Goal: Find specific page/section: Find specific page/section

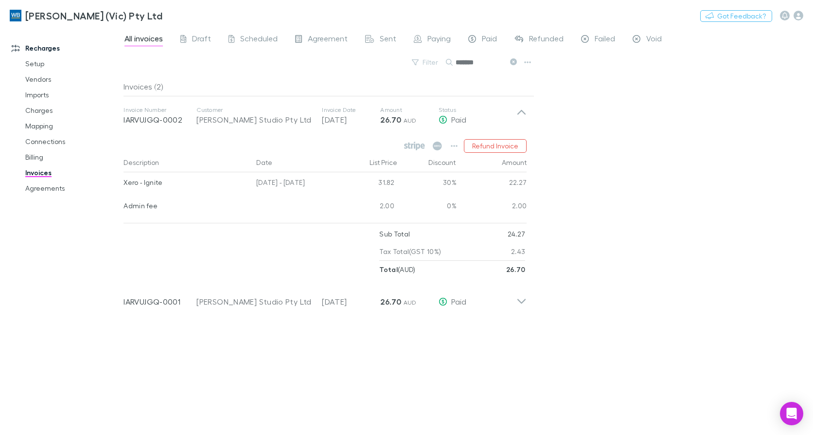
drag, startPoint x: 0, startPoint y: 0, endPoint x: 0, endPoint y: 193, distance: 193.4
click at [40, 190] on link "Agreements" at bounding box center [72, 188] width 113 height 16
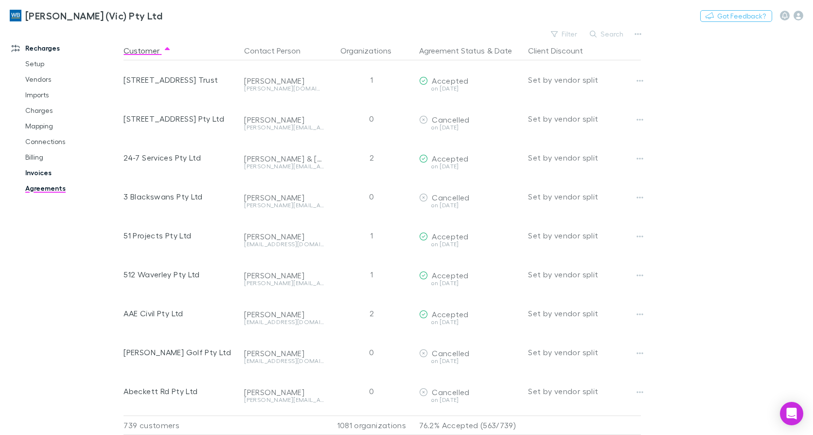
click at [28, 173] on link "Invoices" at bounding box center [72, 173] width 113 height 16
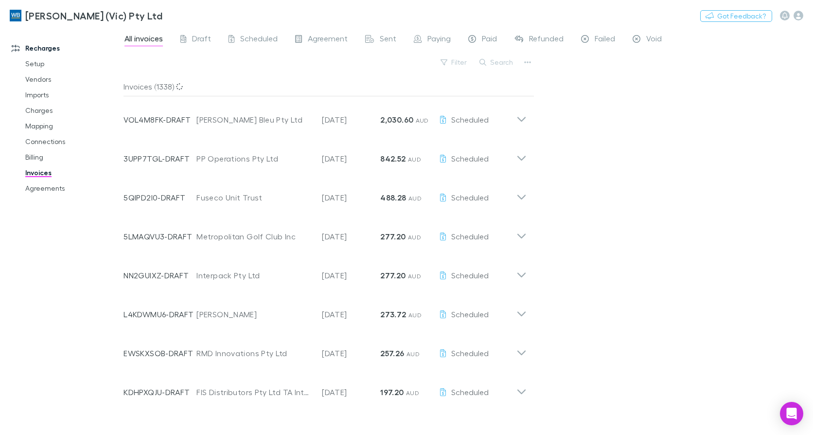
click at [491, 61] on button "Search" at bounding box center [496, 62] width 44 height 12
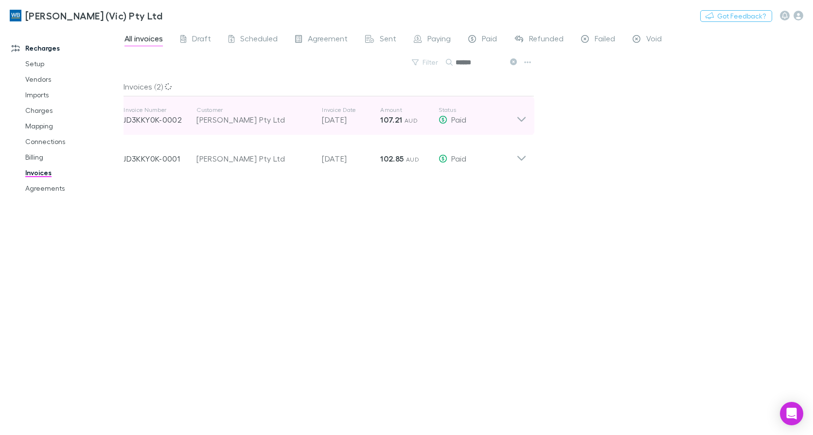
click at [528, 117] on div "Invoice Number JD3KKY0K-0002 Customer [PERSON_NAME] Pty Ltd Invoice Date [DATE]…" at bounding box center [325, 115] width 418 height 39
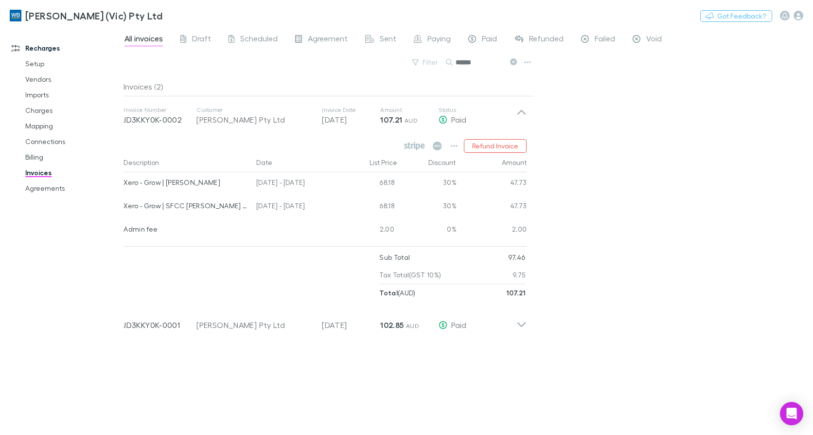
drag, startPoint x: 487, startPoint y: 60, endPoint x: 308, endPoint y: 27, distance: 181.9
click at [310, 28] on div "[PERSON_NAME] (Vic) Pty Ltd Nothing Got Feedback? Recharges Setup Vendors Impor…" at bounding box center [406, 217] width 813 height 435
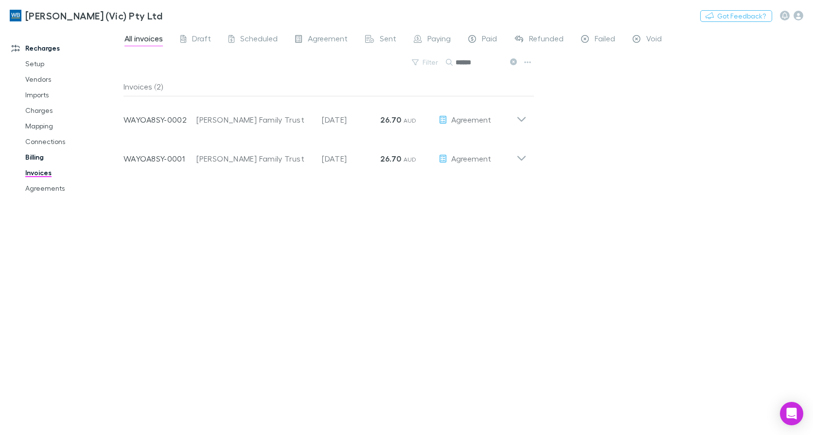
type input "******"
click at [46, 184] on link "Agreements" at bounding box center [72, 188] width 113 height 16
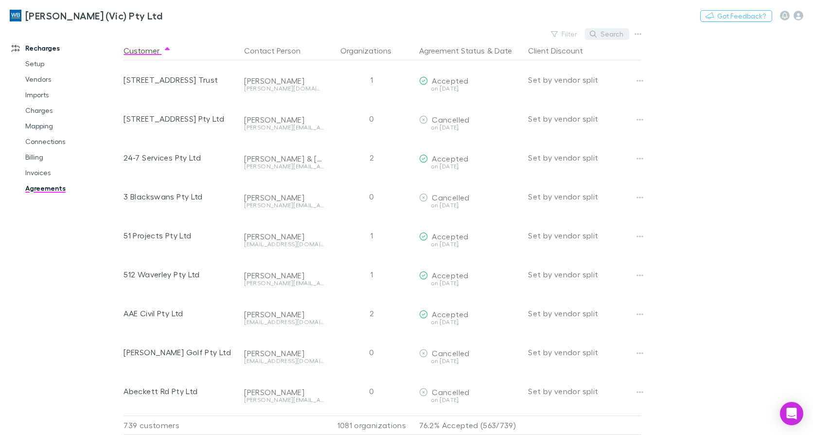
click at [618, 32] on button "Search" at bounding box center [607, 34] width 44 height 12
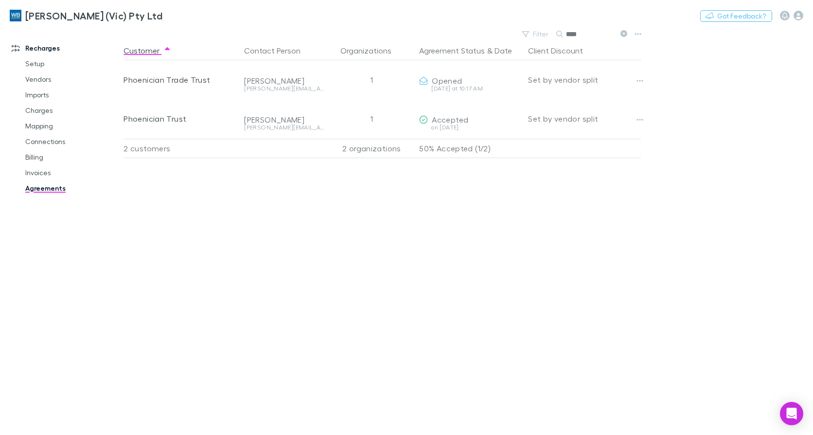
type input "****"
click at [625, 32] on icon at bounding box center [623, 33] width 7 height 7
